Goal: Information Seeking & Learning: Compare options

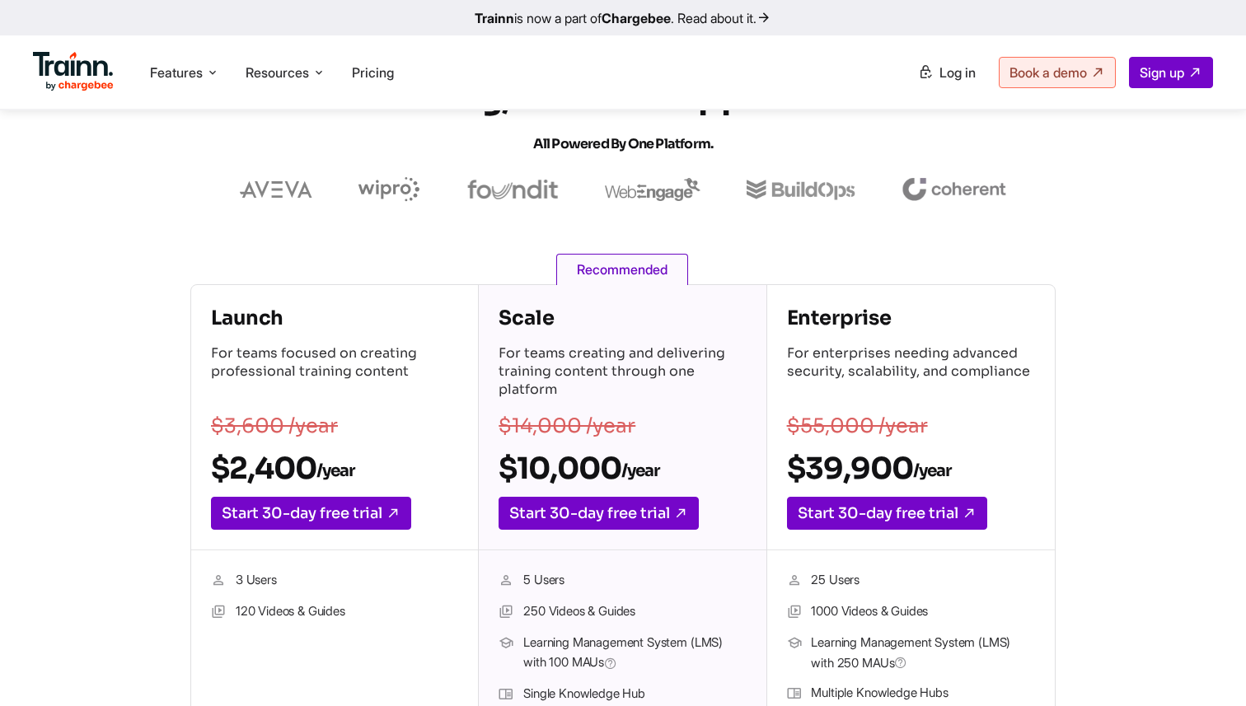
scroll to position [102, 0]
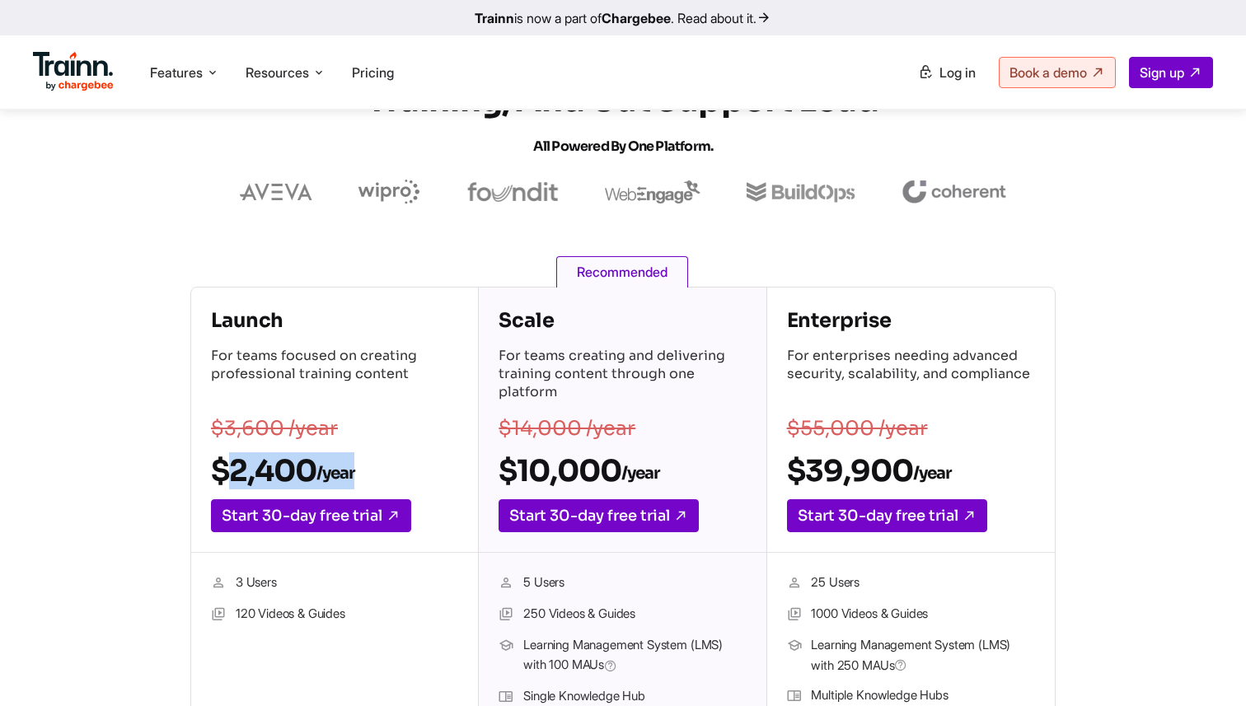
drag, startPoint x: 209, startPoint y: 470, endPoint x: 394, endPoint y: 470, distance: 184.6
click at [394, 470] on div "Launch For teams focused on creating professional training content $3,600 /year…" at bounding box center [334, 420] width 287 height 265
click at [394, 470] on h2 "$2,400 /year" at bounding box center [334, 470] width 247 height 37
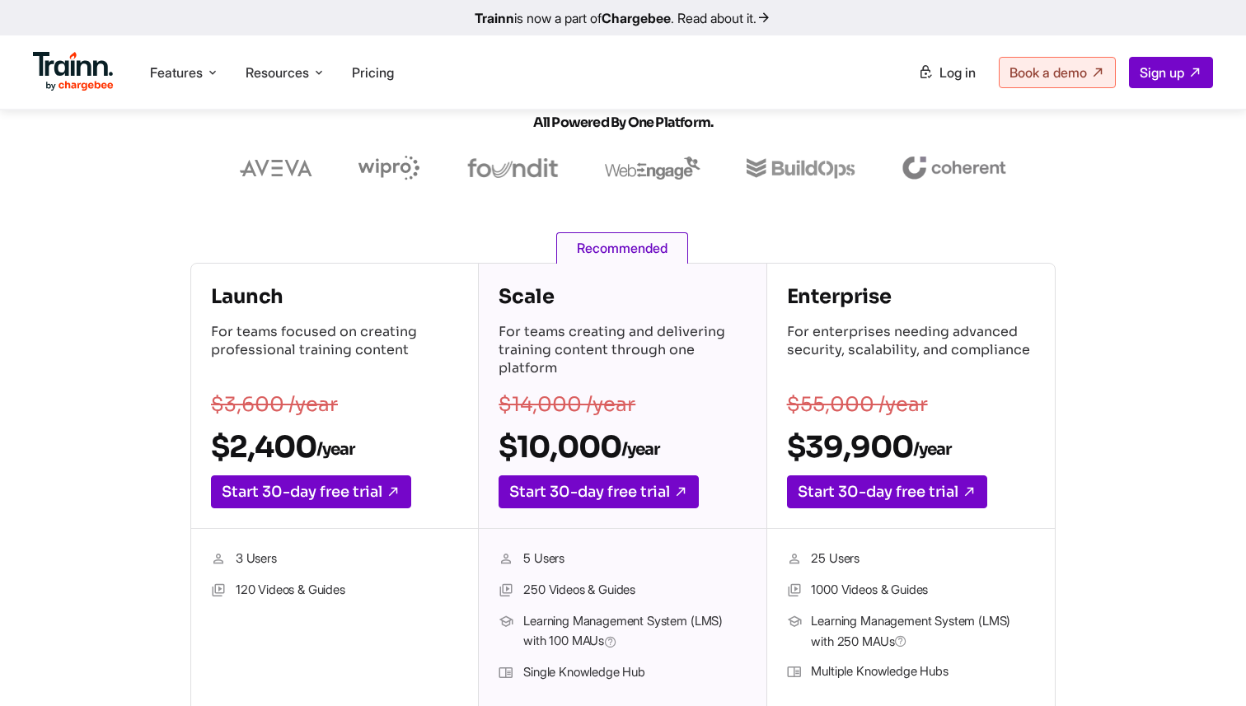
scroll to position [122, 0]
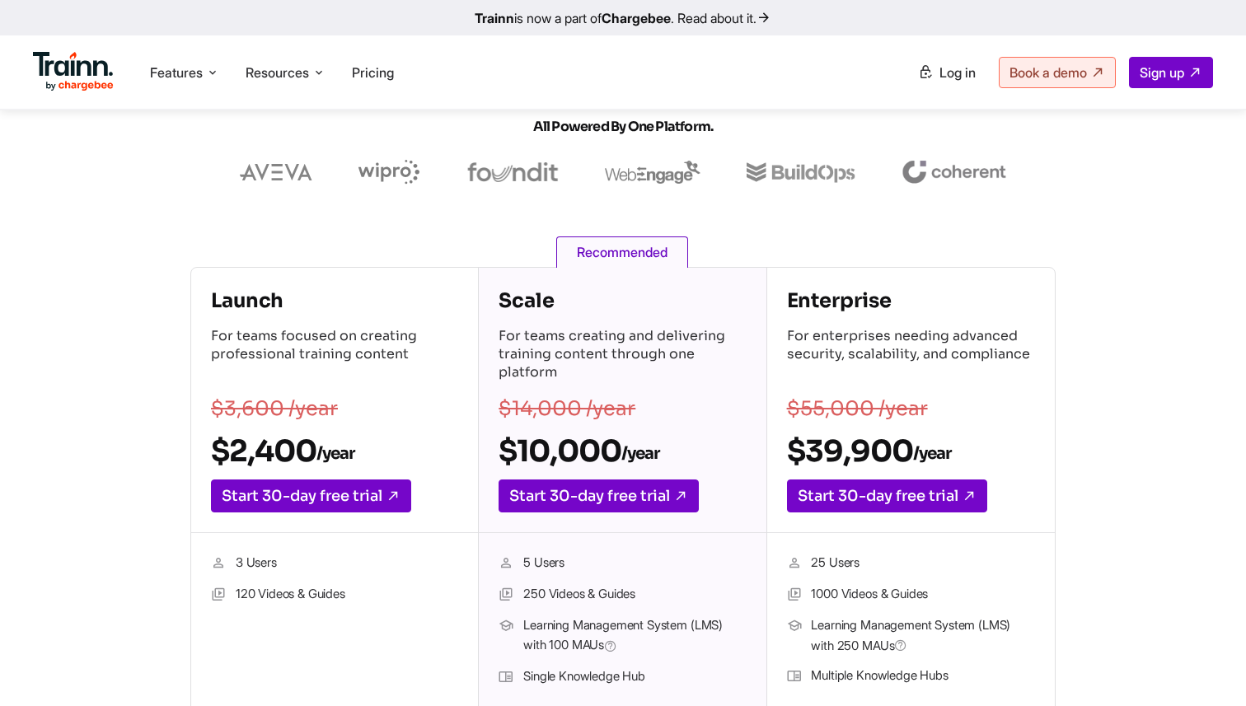
click at [252, 452] on h2 "$2,400 /year" at bounding box center [334, 451] width 247 height 37
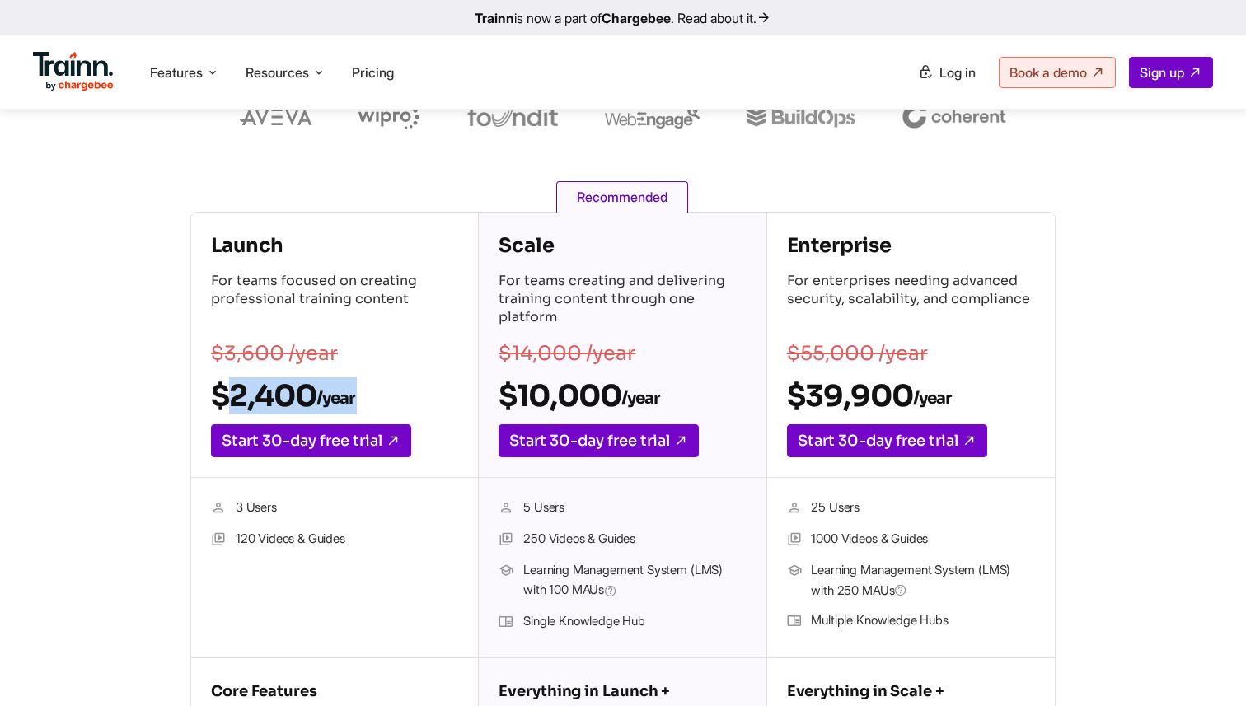
scroll to position [189, 0]
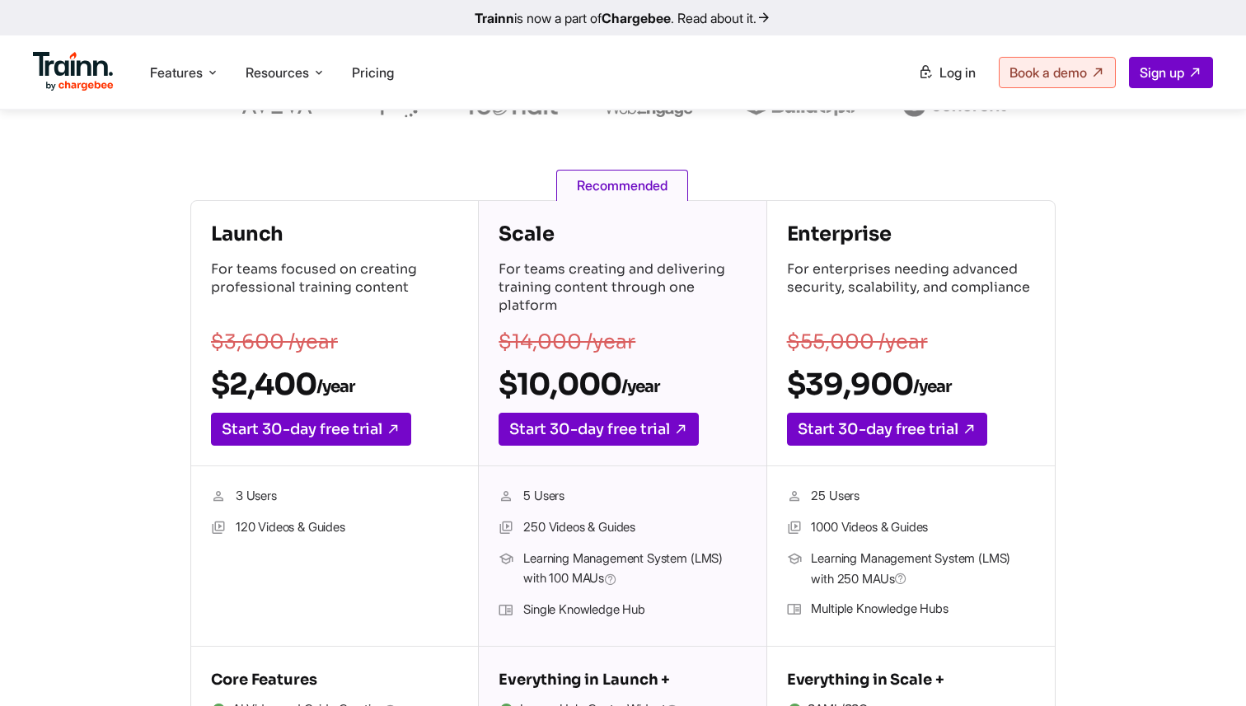
click at [78, 556] on section "Launch For teams focused on creating professional training content $3,600 /year…" at bounding box center [623, 517] width 1246 height 635
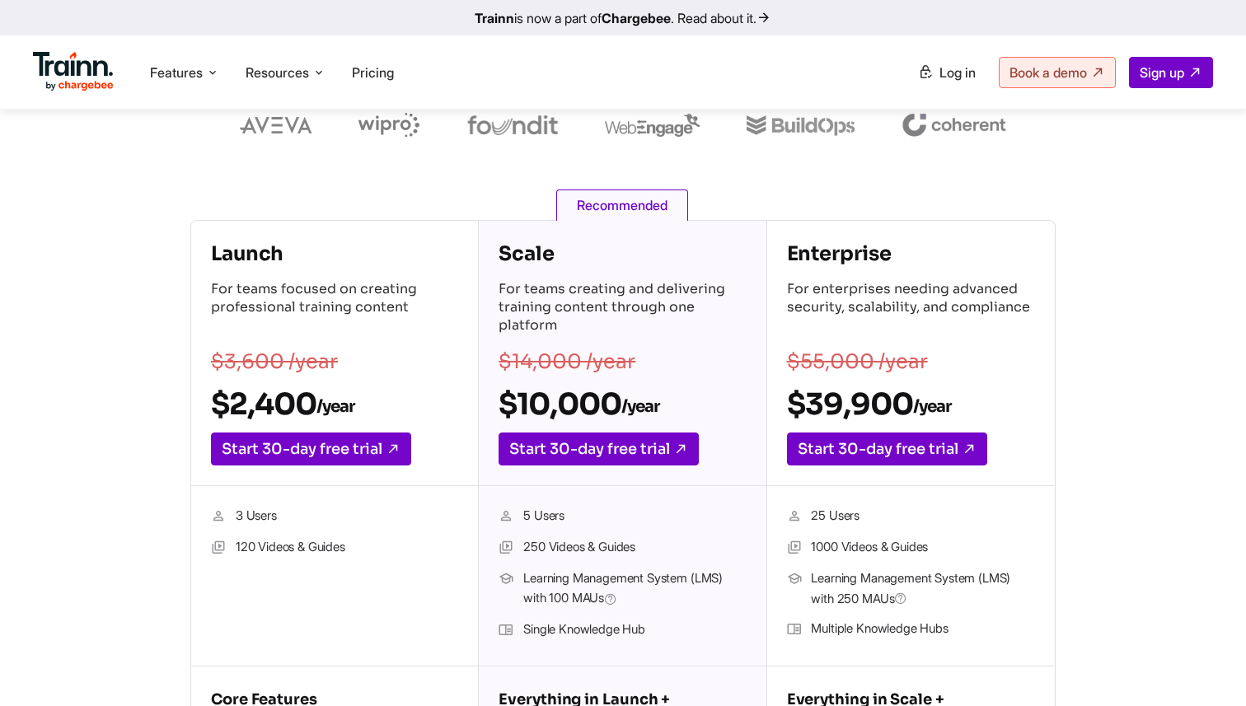
scroll to position [161, 0]
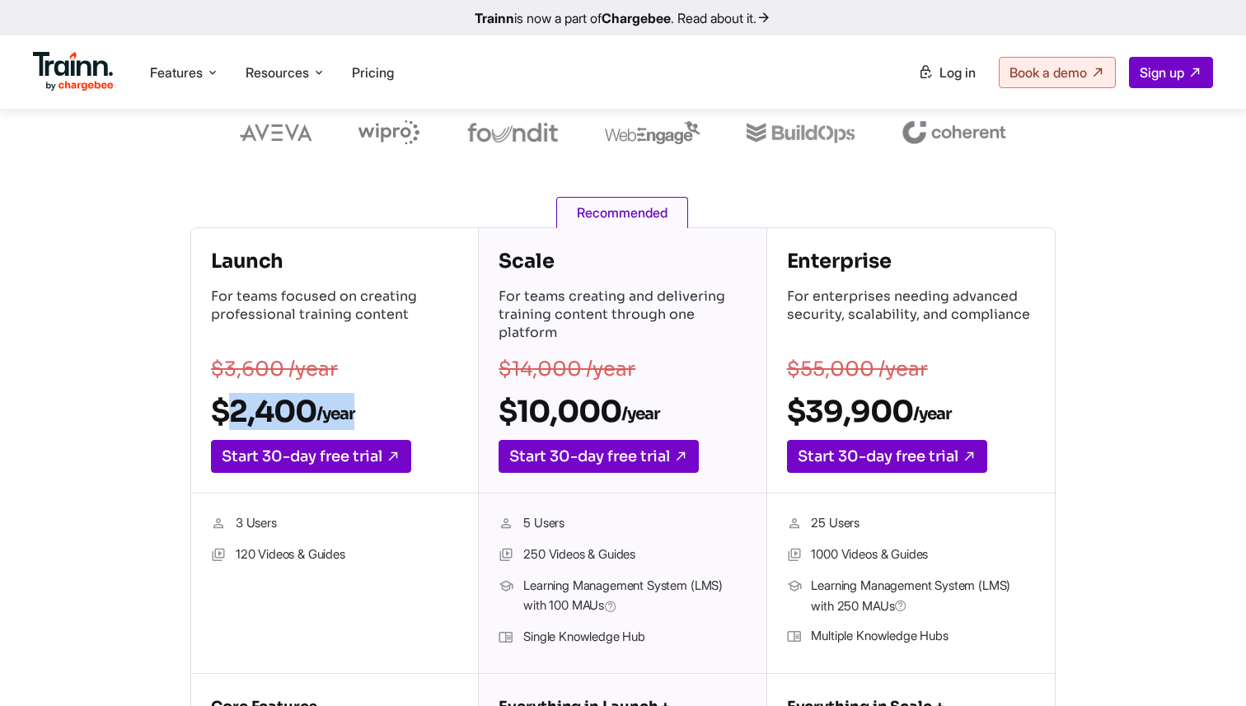
drag, startPoint x: 363, startPoint y: 411, endPoint x: 145, endPoint y: 411, distance: 217.5
click at [145, 411] on div "Launch For teams focused on creating professional training content $3,600 /year…" at bounding box center [623, 544] width 1048 height 635
click at [301, 310] on p "For teams focused on creating professional training content" at bounding box center [334, 317] width 247 height 58
drag, startPoint x: 672, startPoint y: 415, endPoint x: 500, endPoint y: 415, distance: 172.2
click at [500, 415] on h2 "$10,000 /year" at bounding box center [621, 411] width 247 height 37
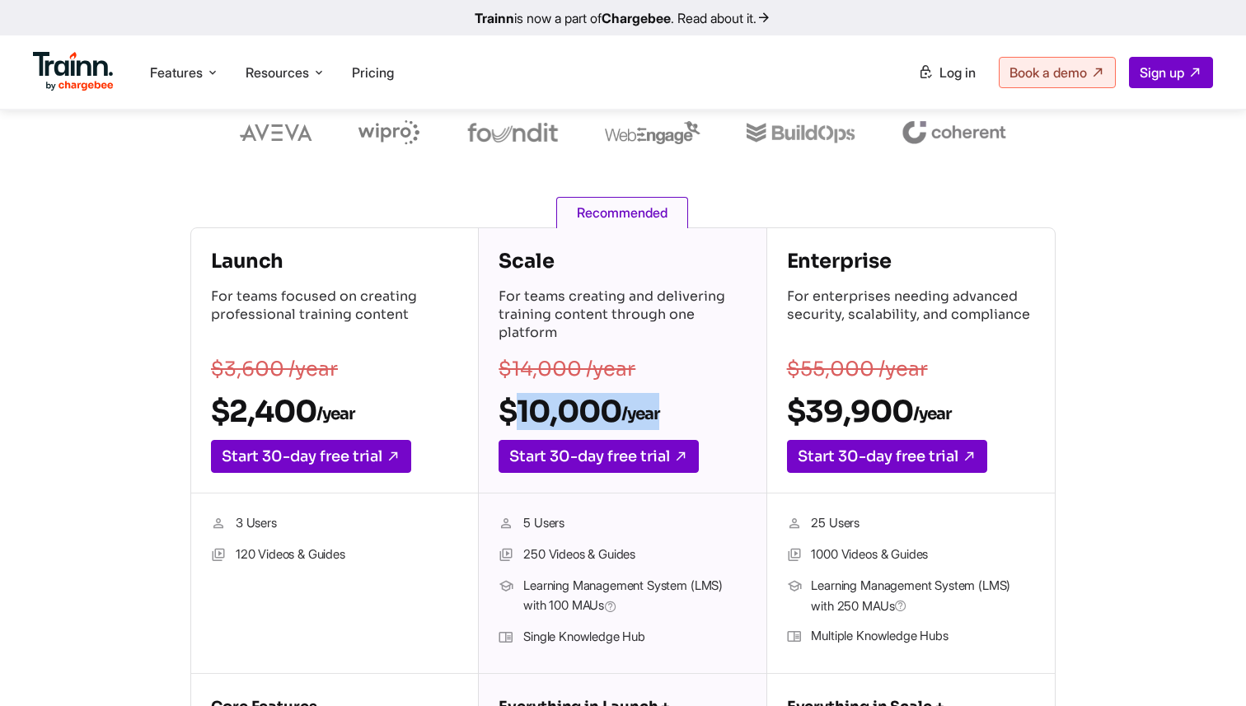
click at [569, 415] on h2 "$10,000 /year" at bounding box center [621, 411] width 247 height 37
click at [831, 410] on h2 "$39,900 /year" at bounding box center [911, 411] width 248 height 37
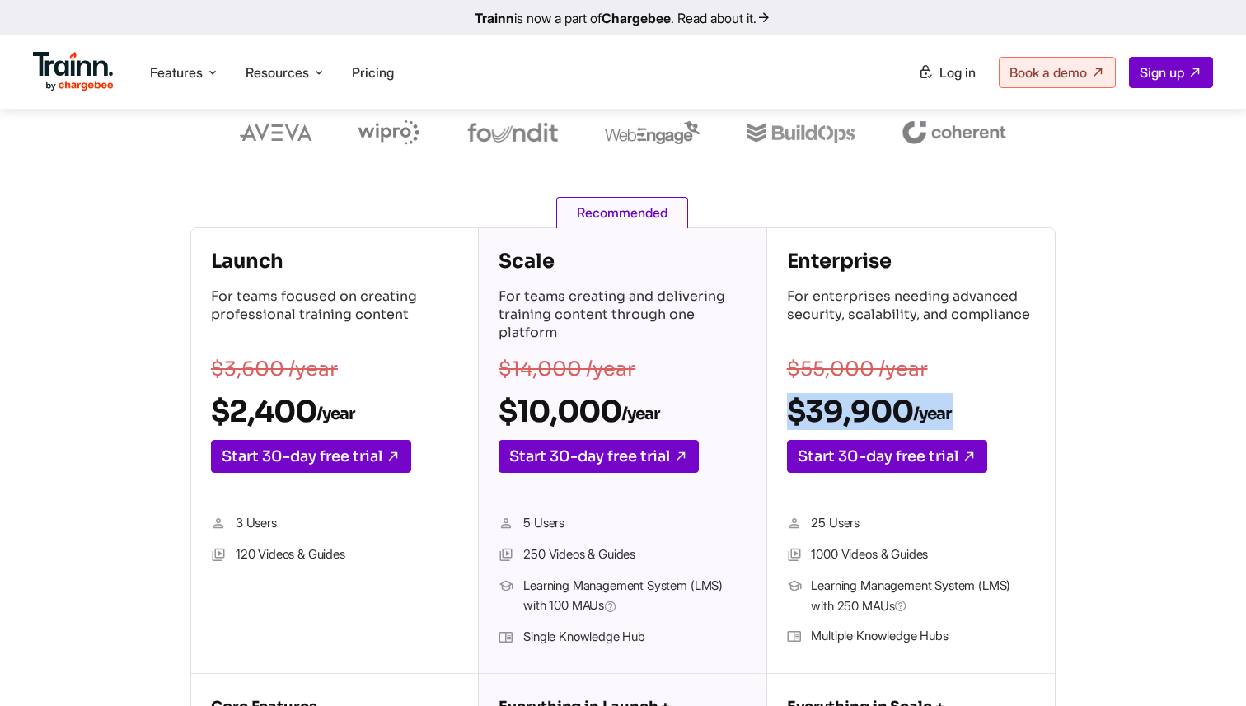
click at [831, 410] on h2 "$39,900 /year" at bounding box center [911, 411] width 248 height 37
click at [591, 307] on p "For teams creating and delivering training content through one platform" at bounding box center [621, 317] width 247 height 58
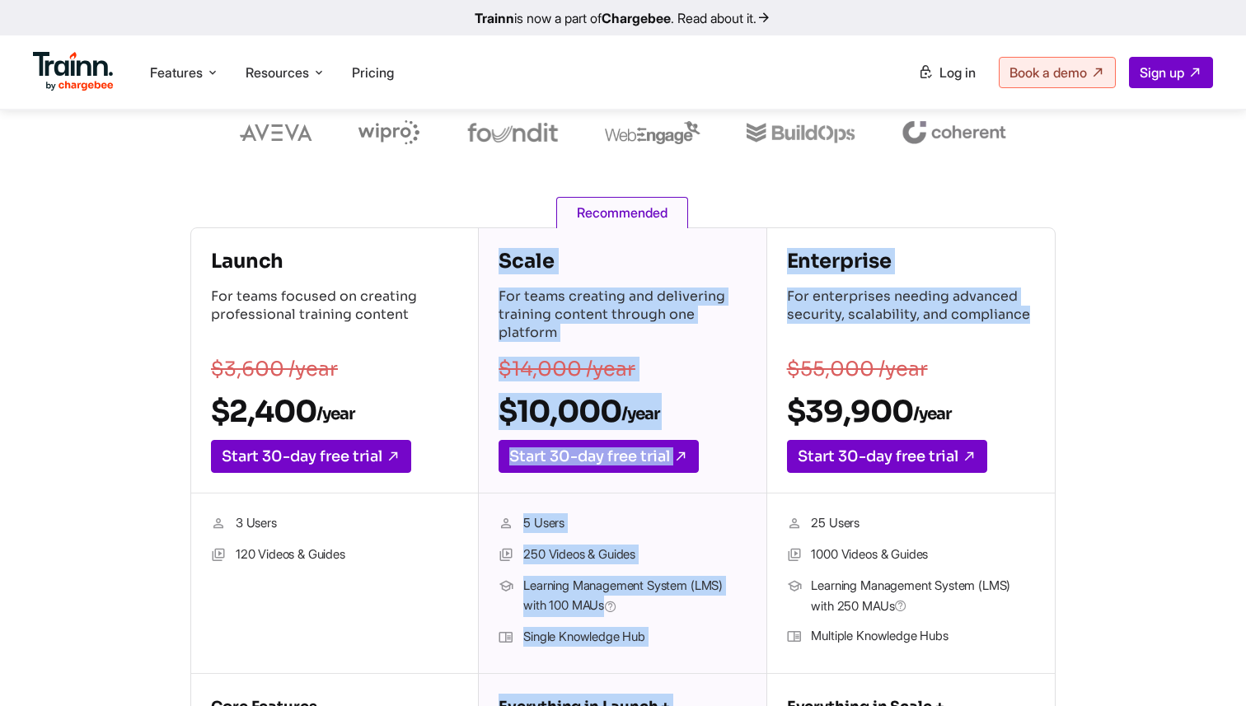
drag, startPoint x: 490, startPoint y: 251, endPoint x: 861, endPoint y: 326, distance: 378.3
click at [861, 326] on div "Launch For teams focused on creating professional training content $3,600 /year…" at bounding box center [622, 544] width 865 height 635
click at [686, 315] on p "For teams creating and delivering training content through one platform" at bounding box center [621, 317] width 247 height 58
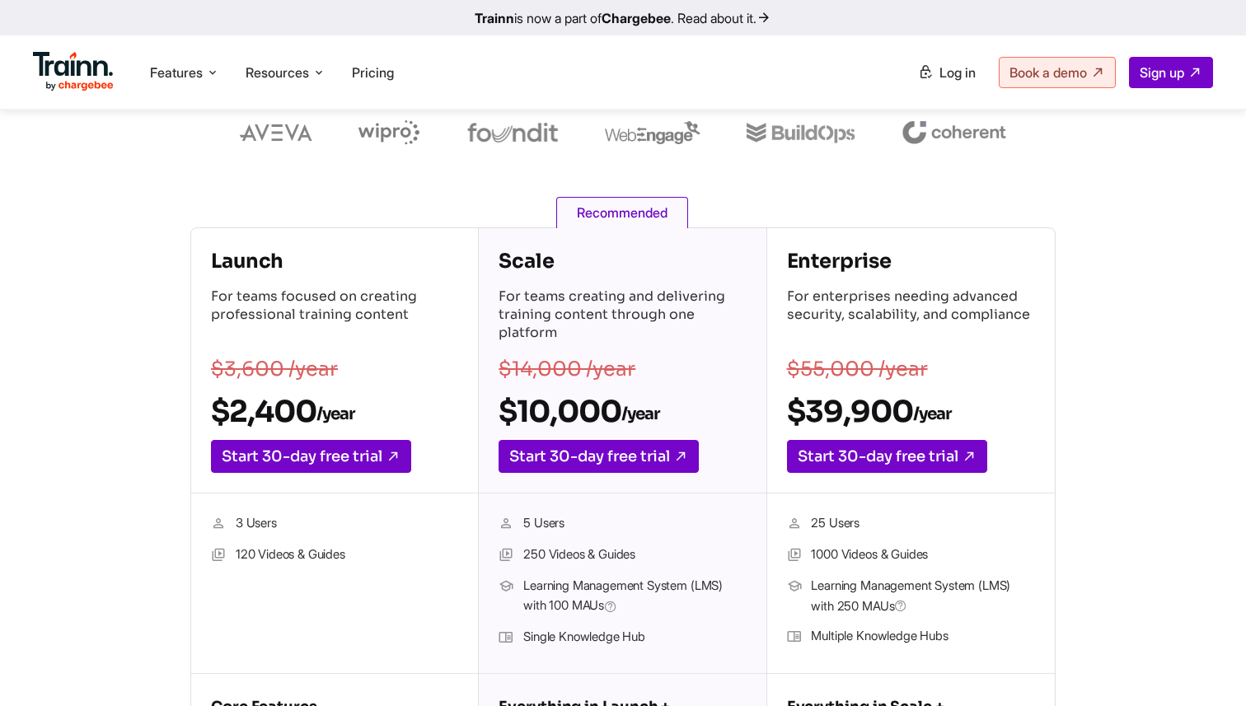
click at [321, 333] on p "For teams focused on creating professional training content" at bounding box center [334, 317] width 247 height 58
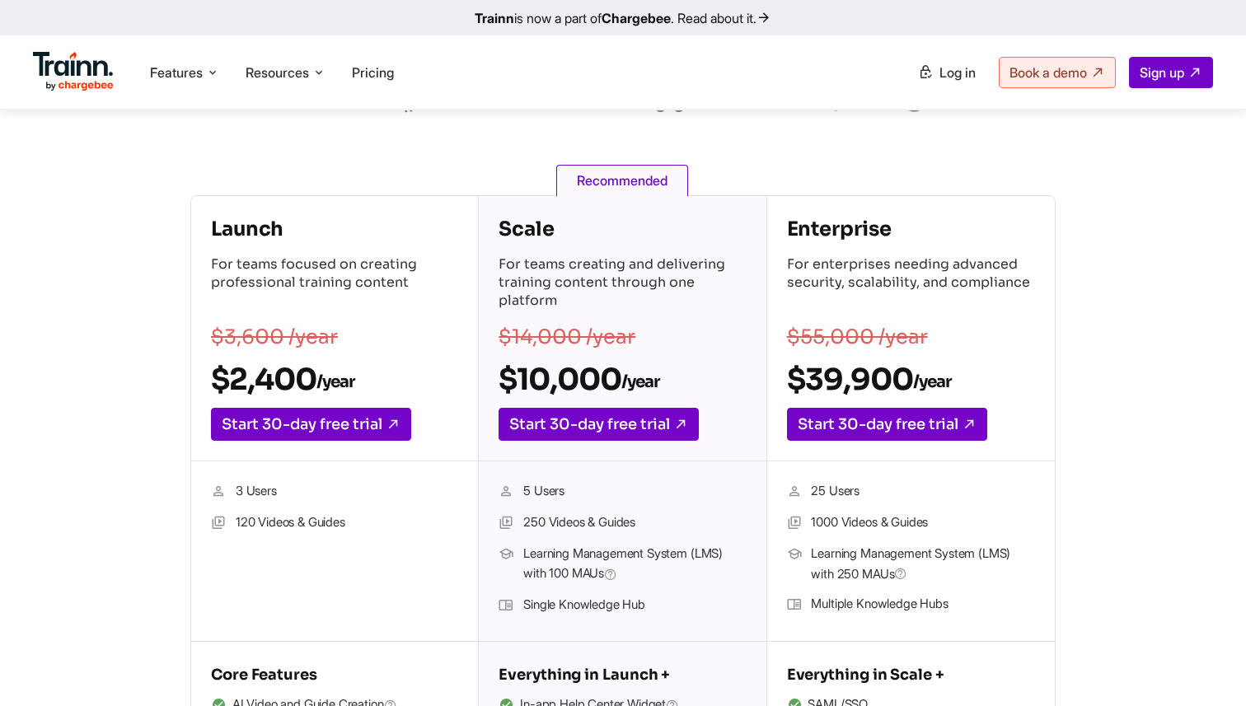
scroll to position [180, 0]
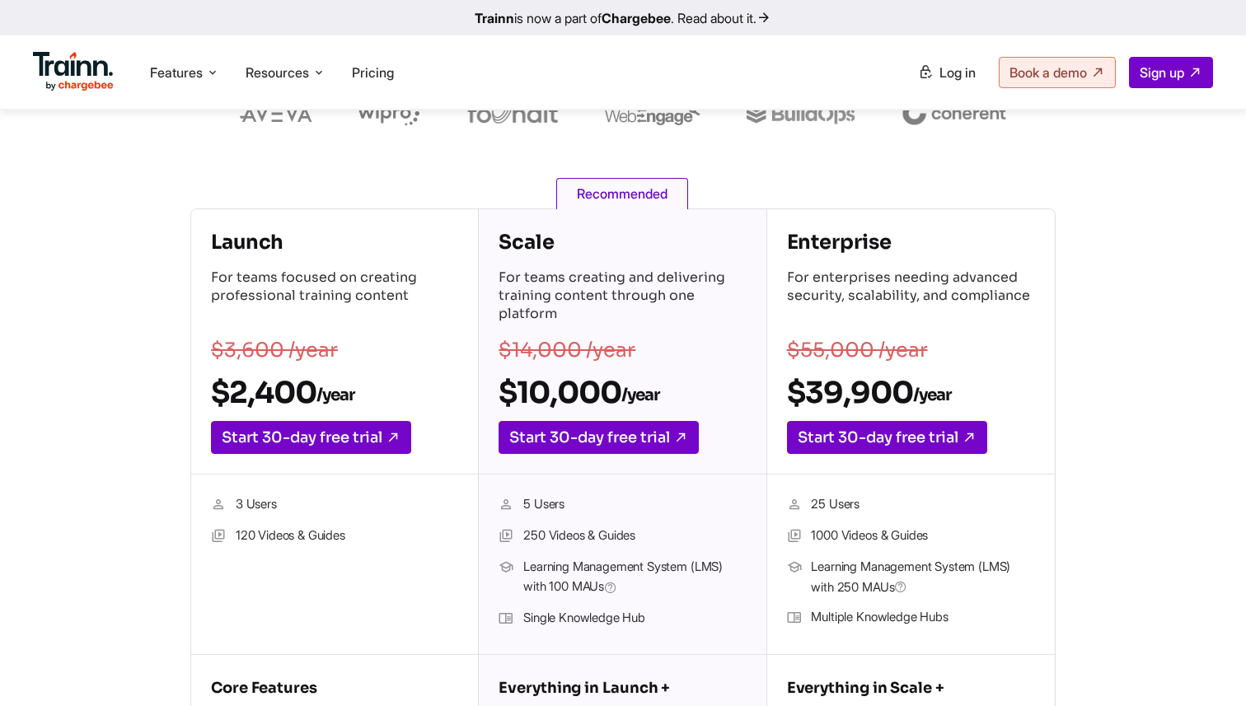
click at [832, 232] on h4 "Enterprise" at bounding box center [911, 242] width 248 height 26
